Goal: Find specific page/section: Find specific page/section

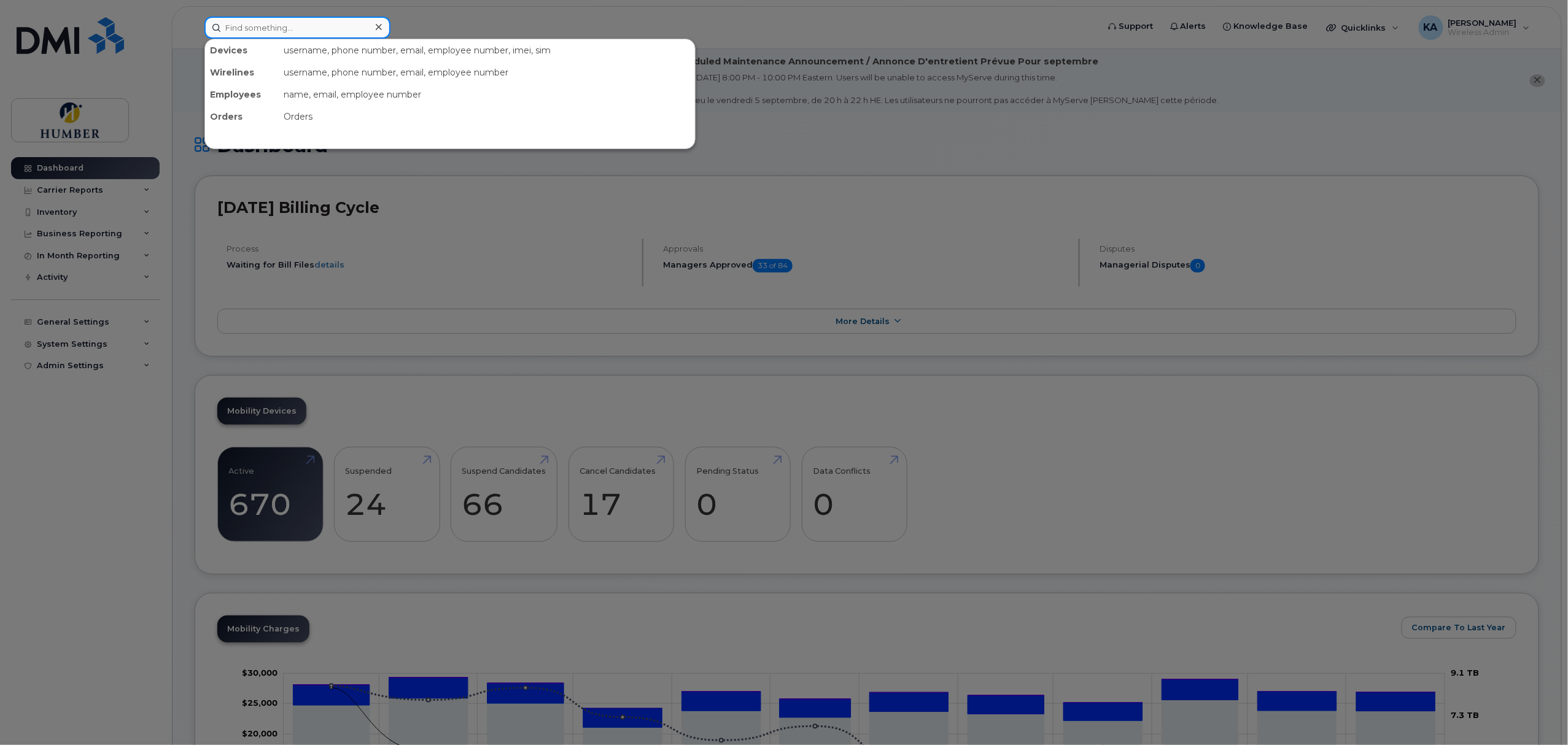
click at [312, 23] on input at bounding box center [296, 27] width 186 height 22
type input "sutter"
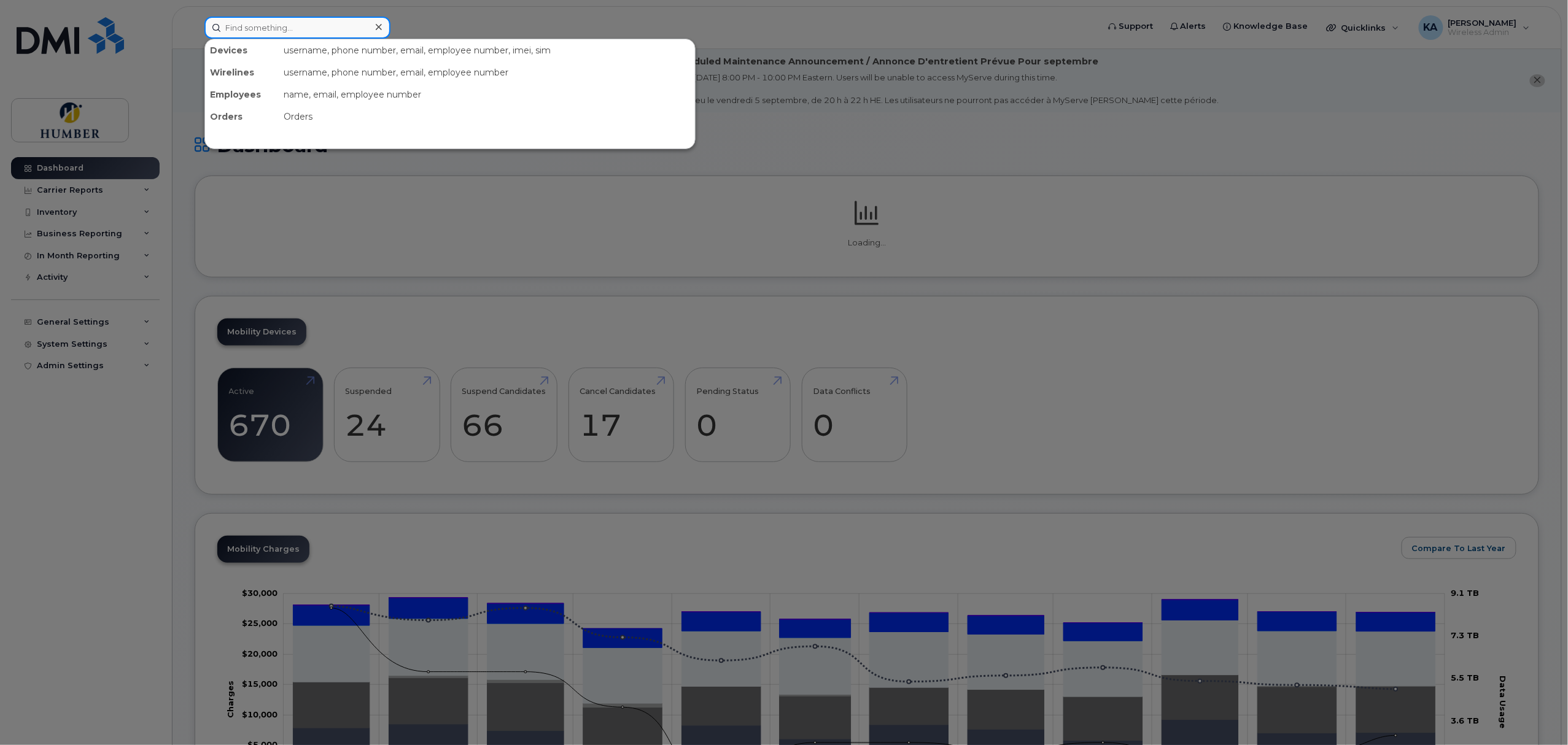
click at [289, 27] on input at bounding box center [296, 27] width 186 height 22
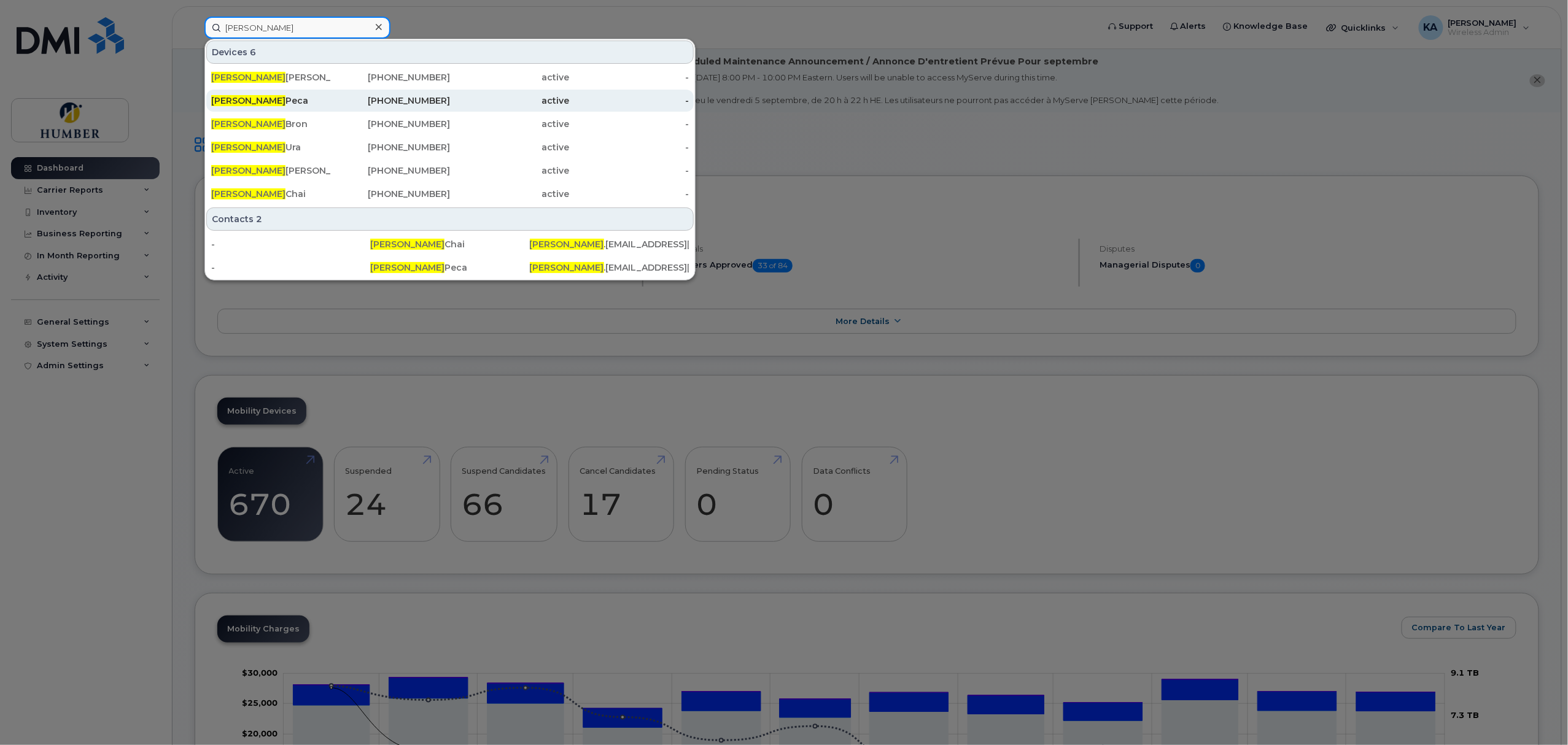
type input "melanie"
click at [281, 102] on div "Melanie Peca" at bounding box center [270, 100] width 119 height 13
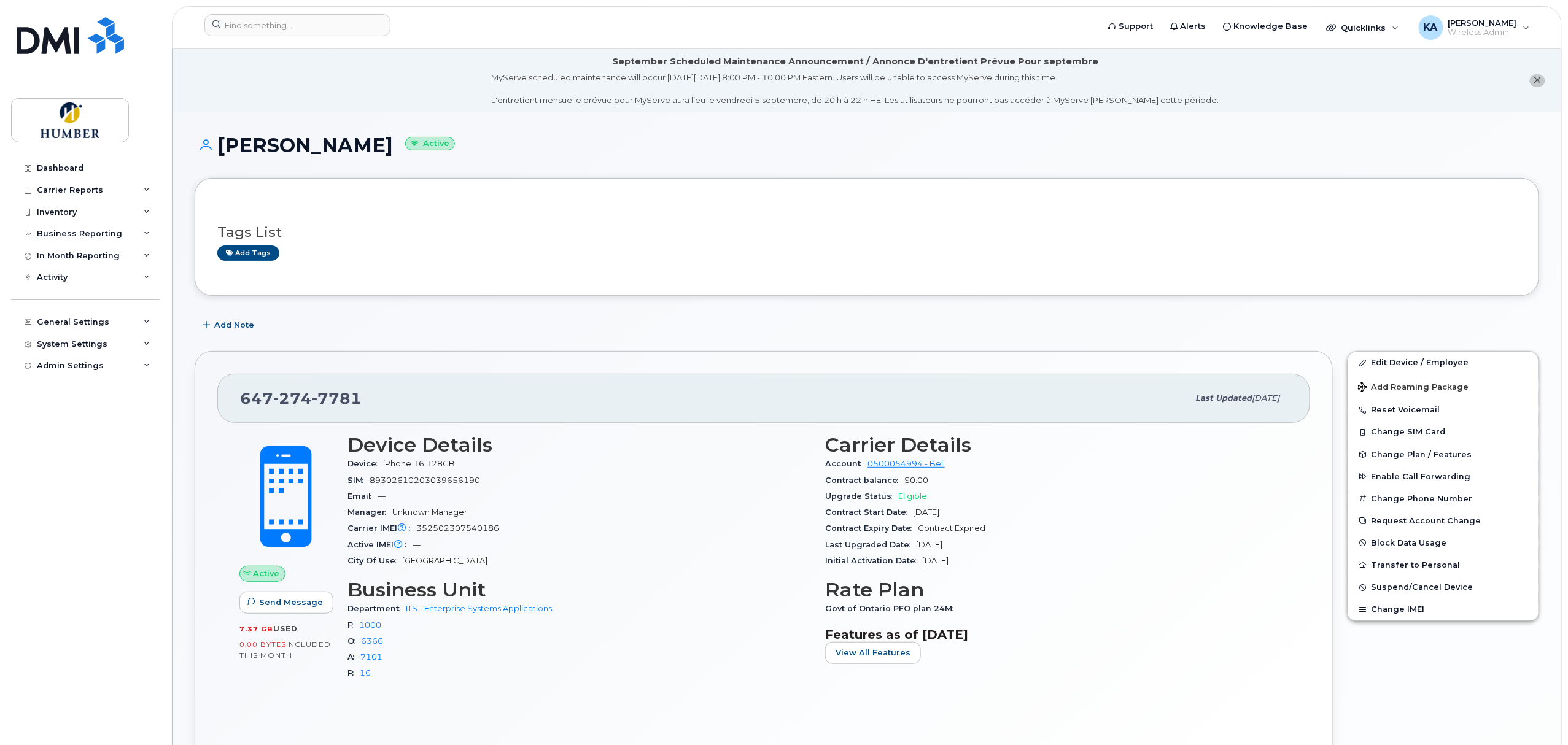
scroll to position [109, 0]
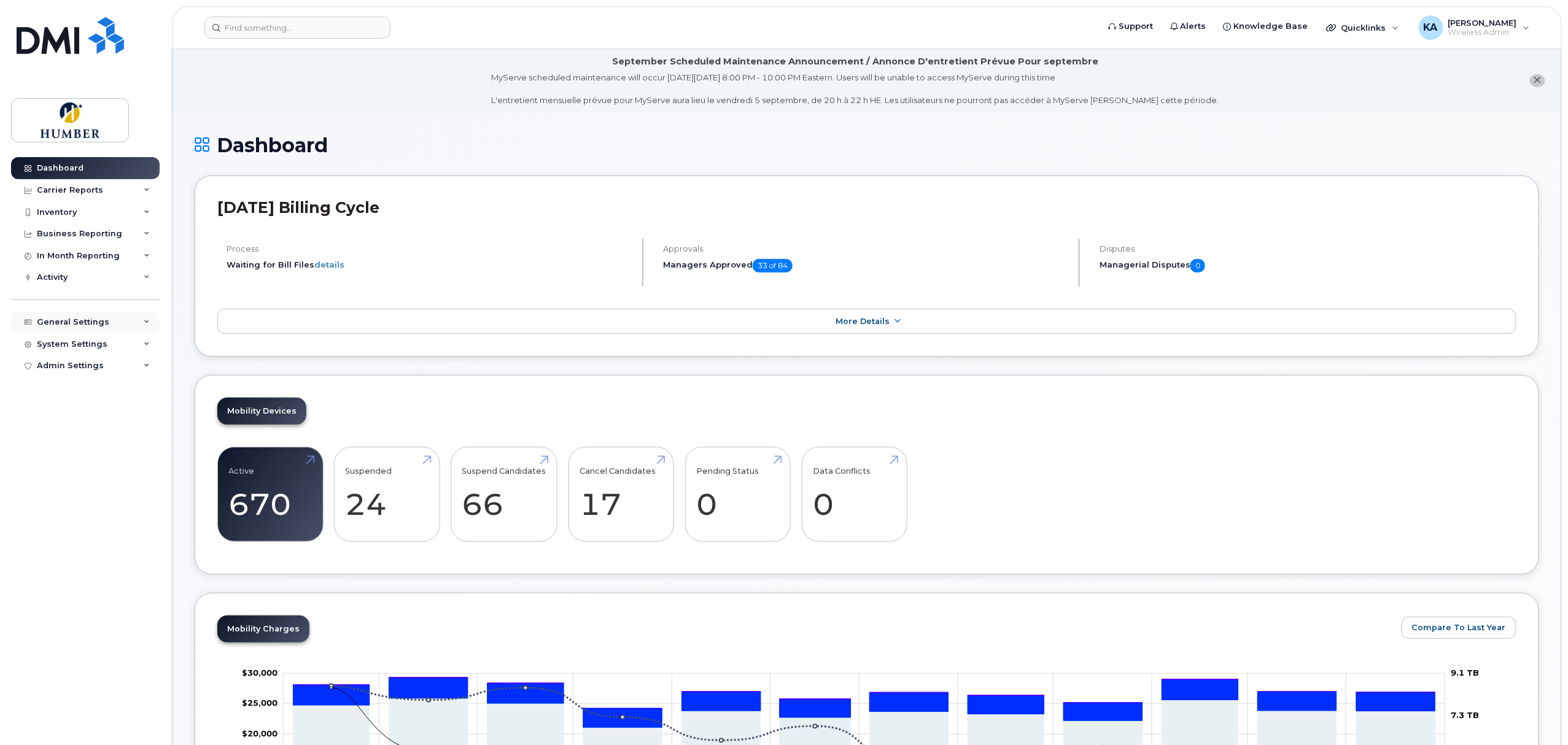
click at [84, 322] on div "General Settings" at bounding box center [73, 322] width 73 height 10
click at [74, 361] on link "Approval Mapping" at bounding box center [95, 368] width 127 height 23
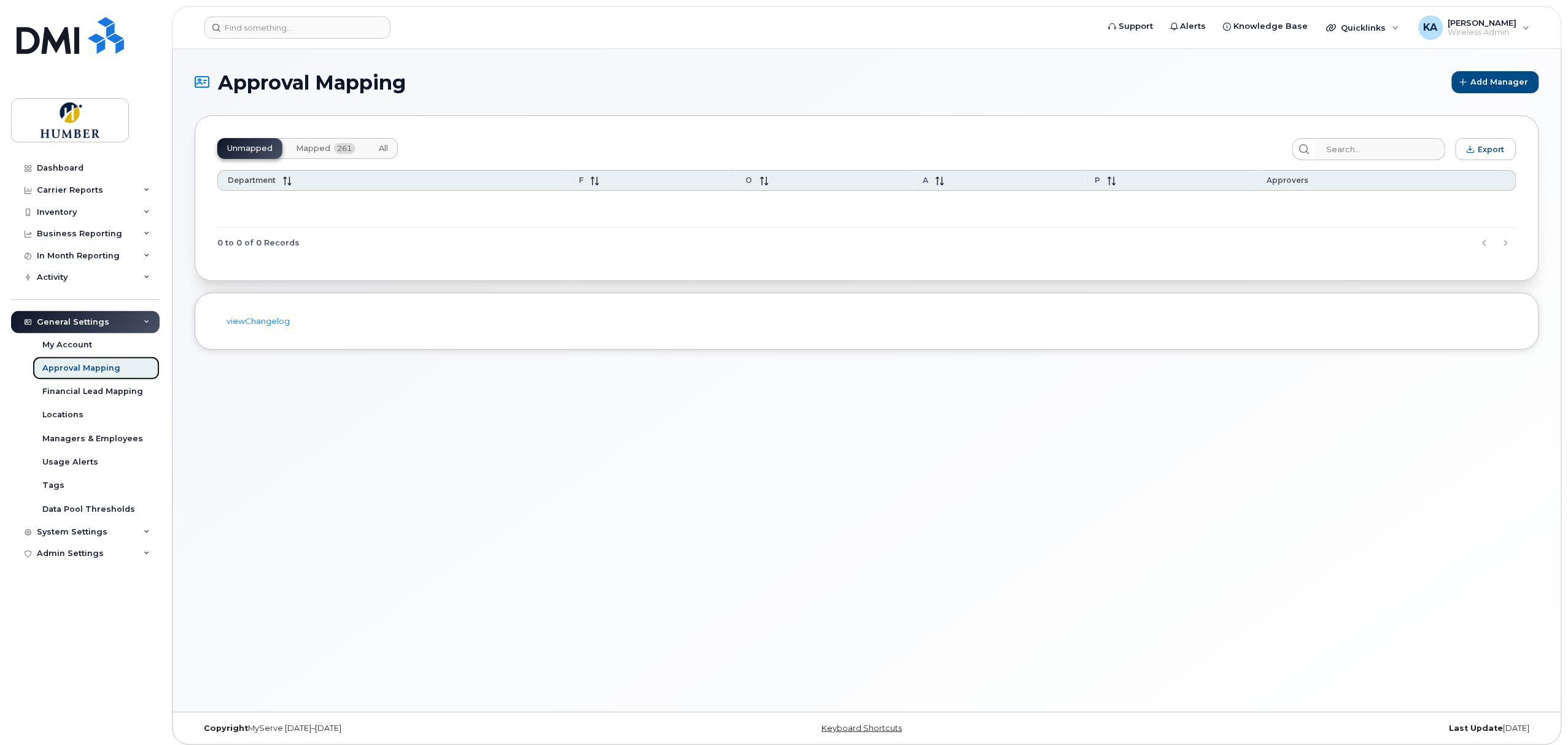
scroll to position [6, 0]
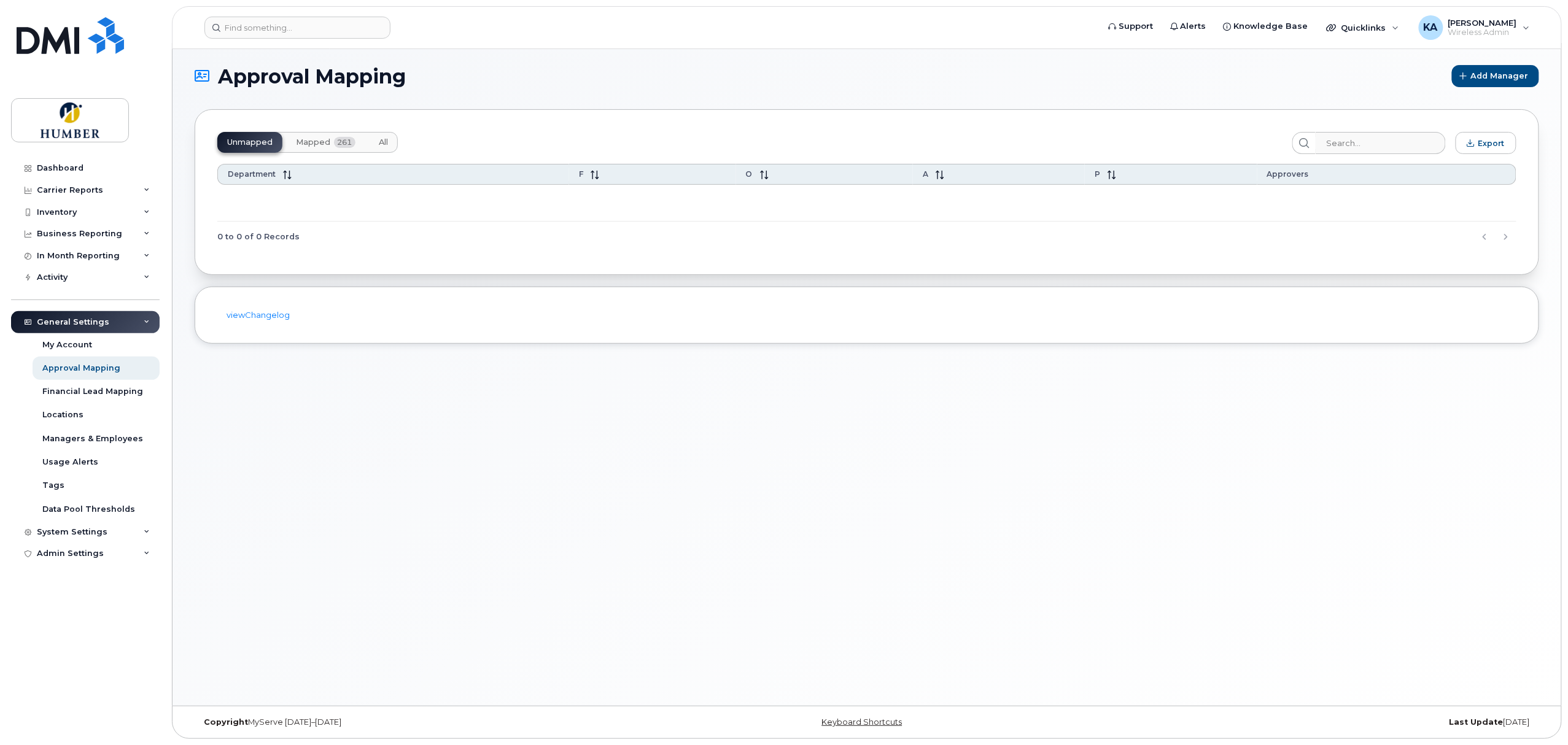
click at [315, 136] on button "Mapped 261" at bounding box center [325, 142] width 80 height 20
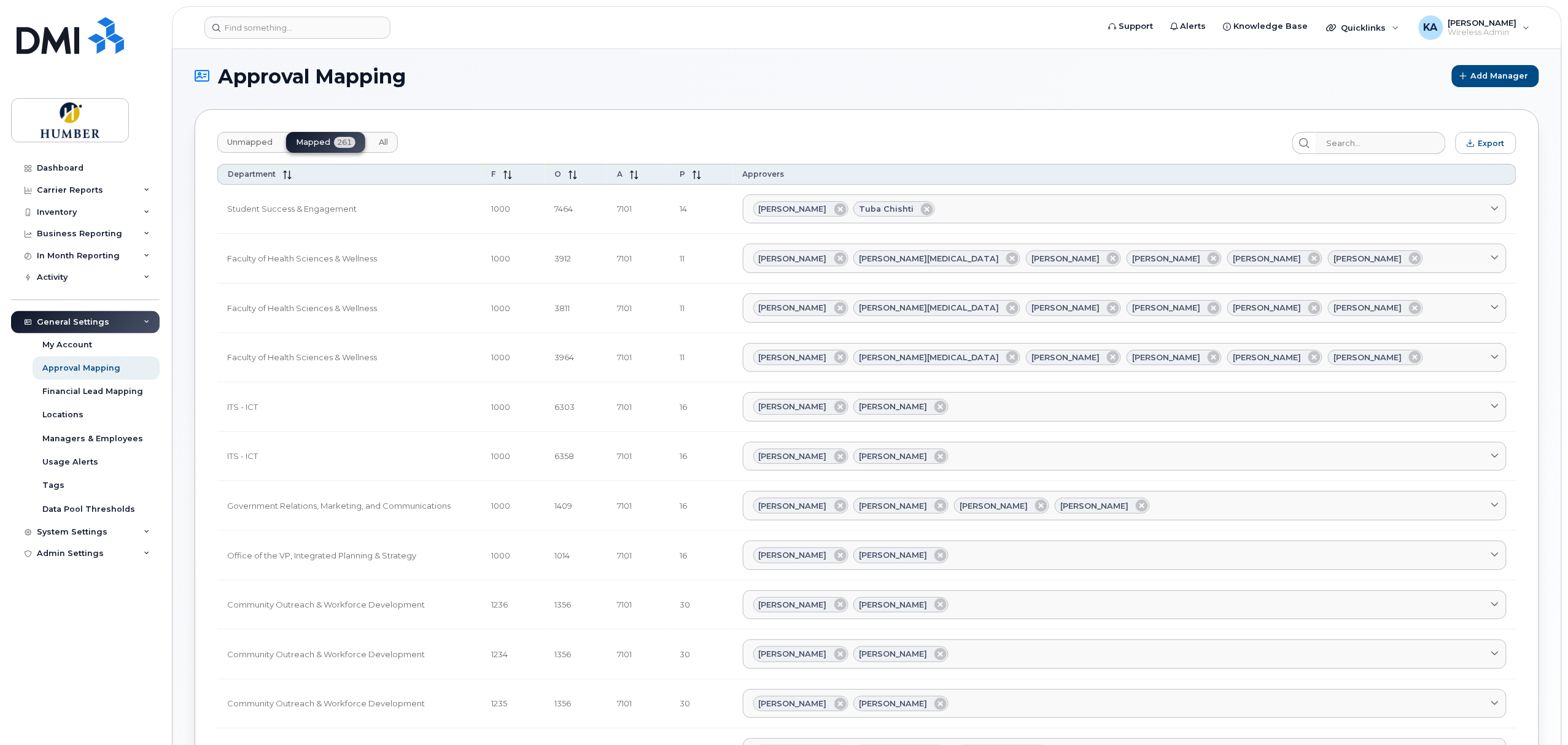
click at [246, 140] on span "Unmapped" at bounding box center [250, 143] width 46 height 10
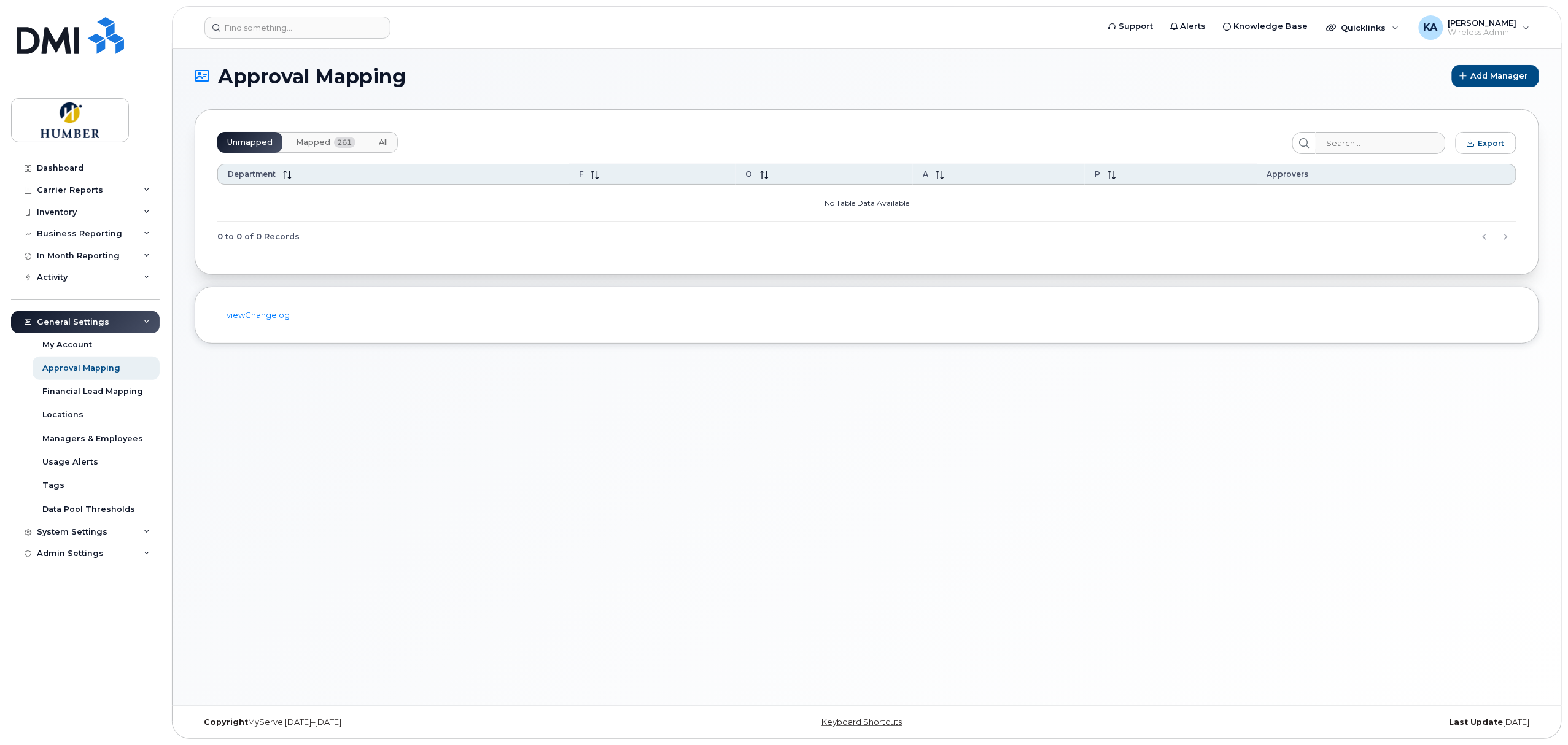
scroll to position [0, 0]
